Goal: Task Accomplishment & Management: Manage account settings

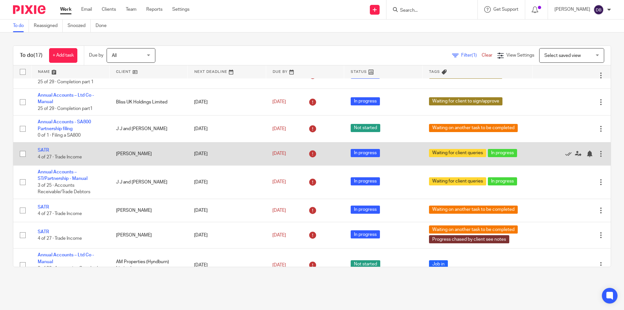
scroll to position [87, 0]
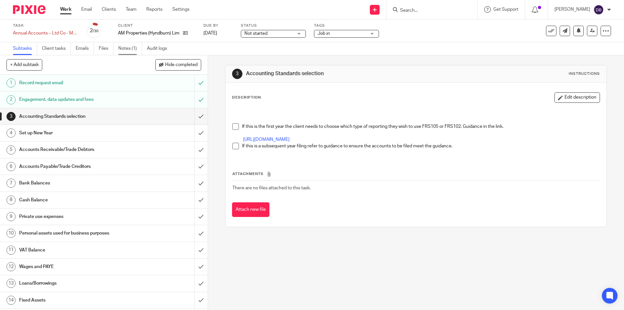
click at [126, 46] on link "Notes (1)" at bounding box center [130, 48] width 24 height 13
